Goal: Check status: Check status

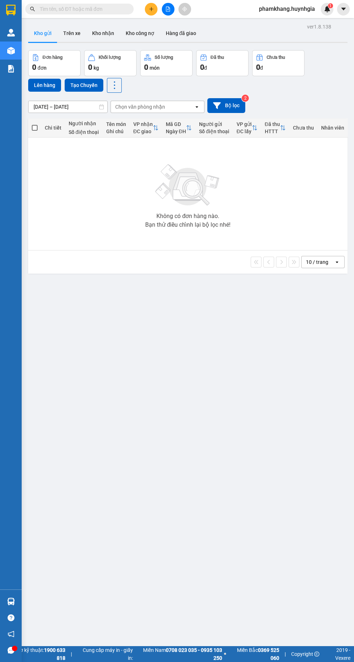
click at [62, 9] on input "text" at bounding box center [82, 9] width 85 height 8
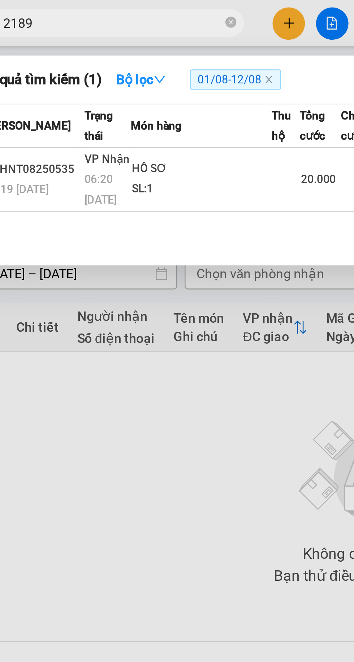
type input "2189"
click at [97, 32] on strong "Bộ lọc" at bounding box center [93, 31] width 19 height 6
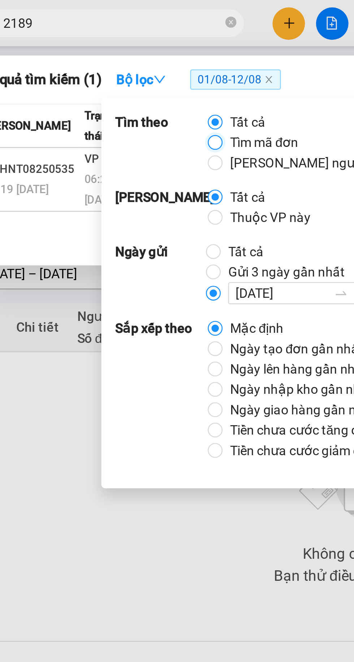
click at [123, 58] on input "Tìm mã đơn" at bounding box center [122, 56] width 6 height 6
radio input "true"
radio input "false"
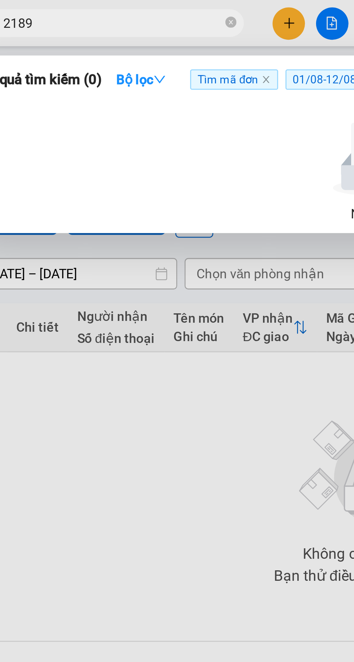
click at [102, 215] on div at bounding box center [177, 331] width 354 height 662
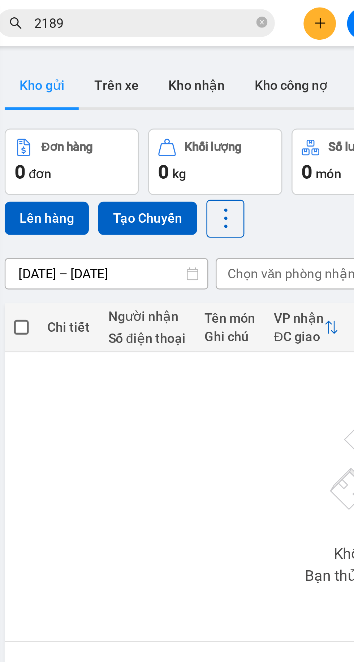
click at [69, 12] on input "2189" at bounding box center [82, 9] width 85 height 8
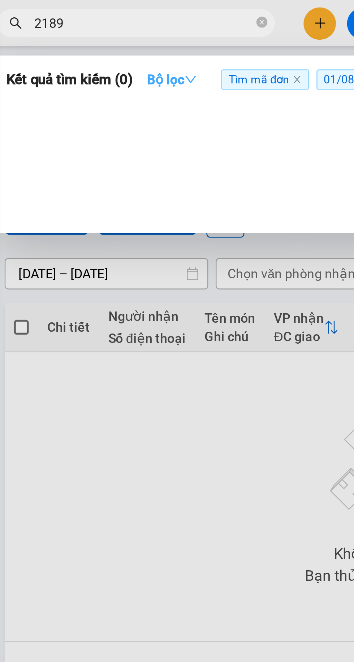
click at [99, 30] on icon "down" at bounding box center [100, 31] width 5 height 5
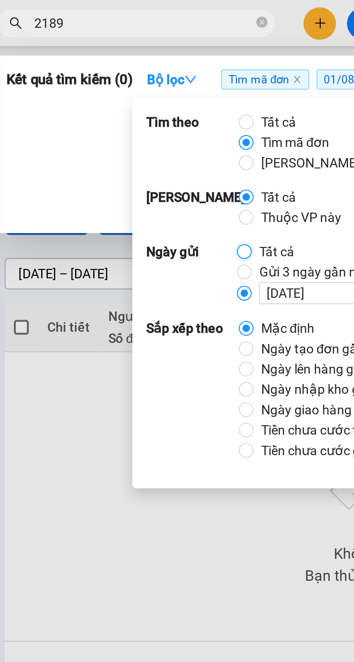
click at [122, 98] on input "Tất cả" at bounding box center [122, 98] width 6 height 6
radio input "true"
radio input "false"
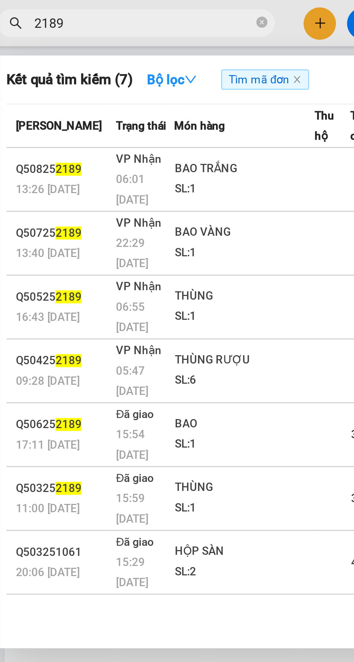
click at [79, 226] on div at bounding box center [177, 331] width 354 height 662
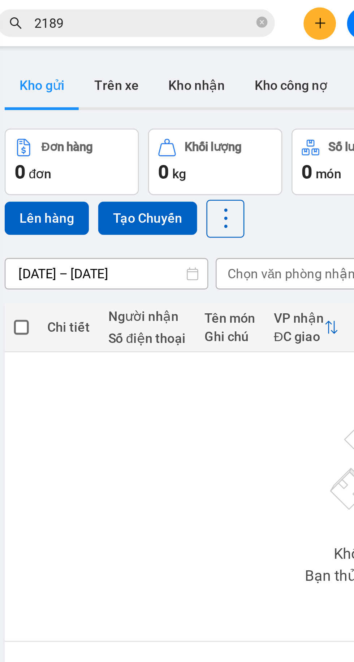
click at [65, 12] on input "2189" at bounding box center [82, 9] width 85 height 8
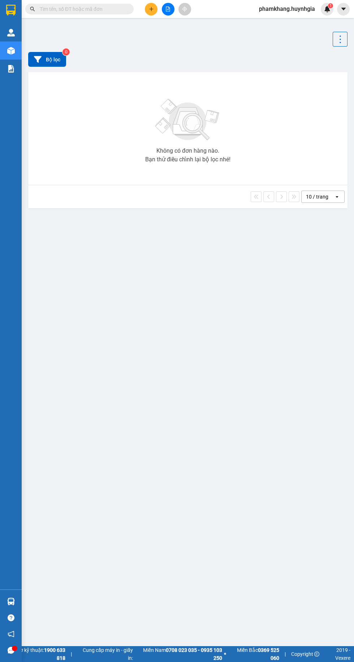
click at [78, 6] on input "text" at bounding box center [82, 9] width 85 height 8
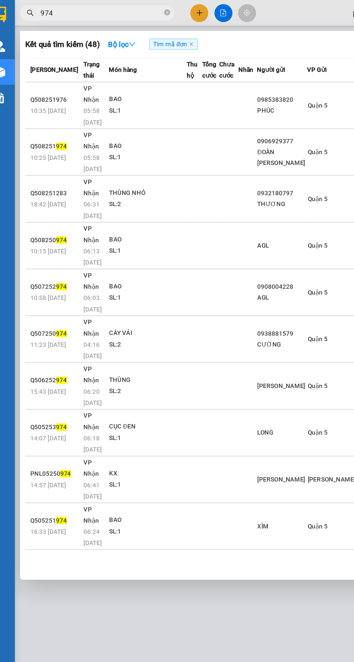
click at [68, 9] on input "974" at bounding box center [82, 9] width 85 height 8
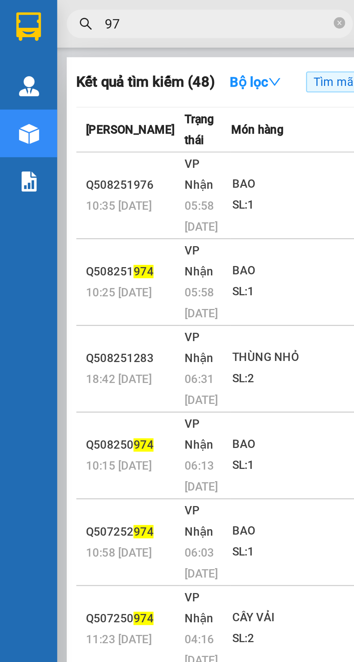
type input "9"
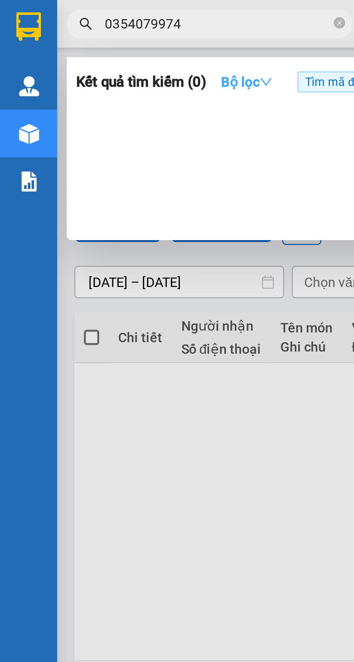
click at [93, 31] on strong "Bộ lọc" at bounding box center [93, 31] width 19 height 6
click at [87, 9] on input "0354079974" at bounding box center [82, 9] width 85 height 8
type input "0"
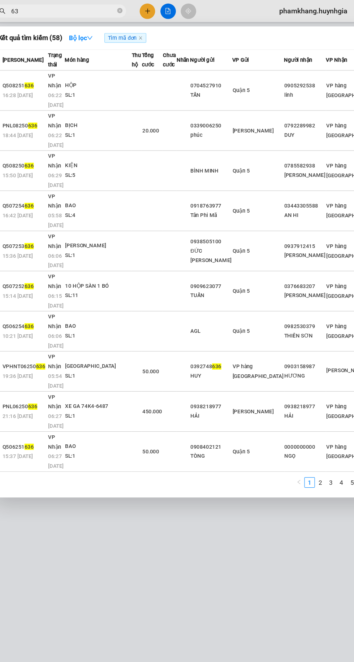
type input "6"
